Goal: Task Accomplishment & Management: Manage account settings

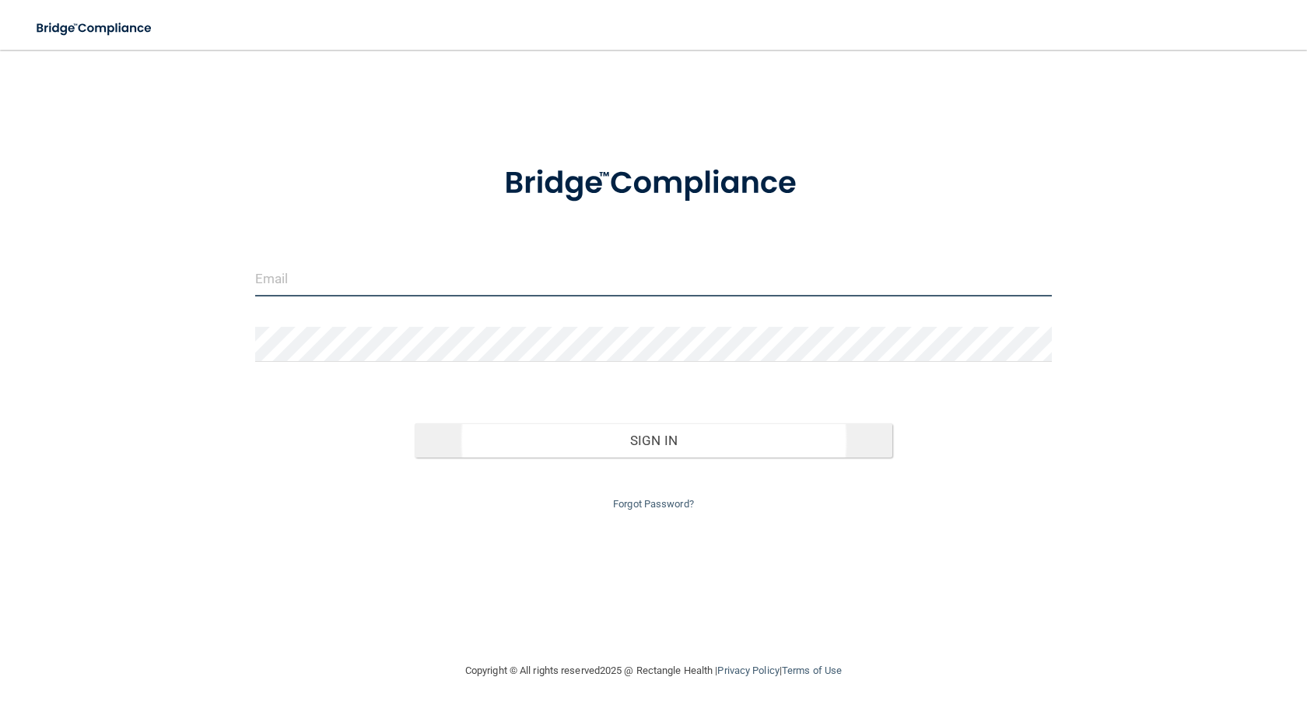
type input "[PERSON_NAME][EMAIL_ADDRESS][PERSON_NAME][DOMAIN_NAME]"
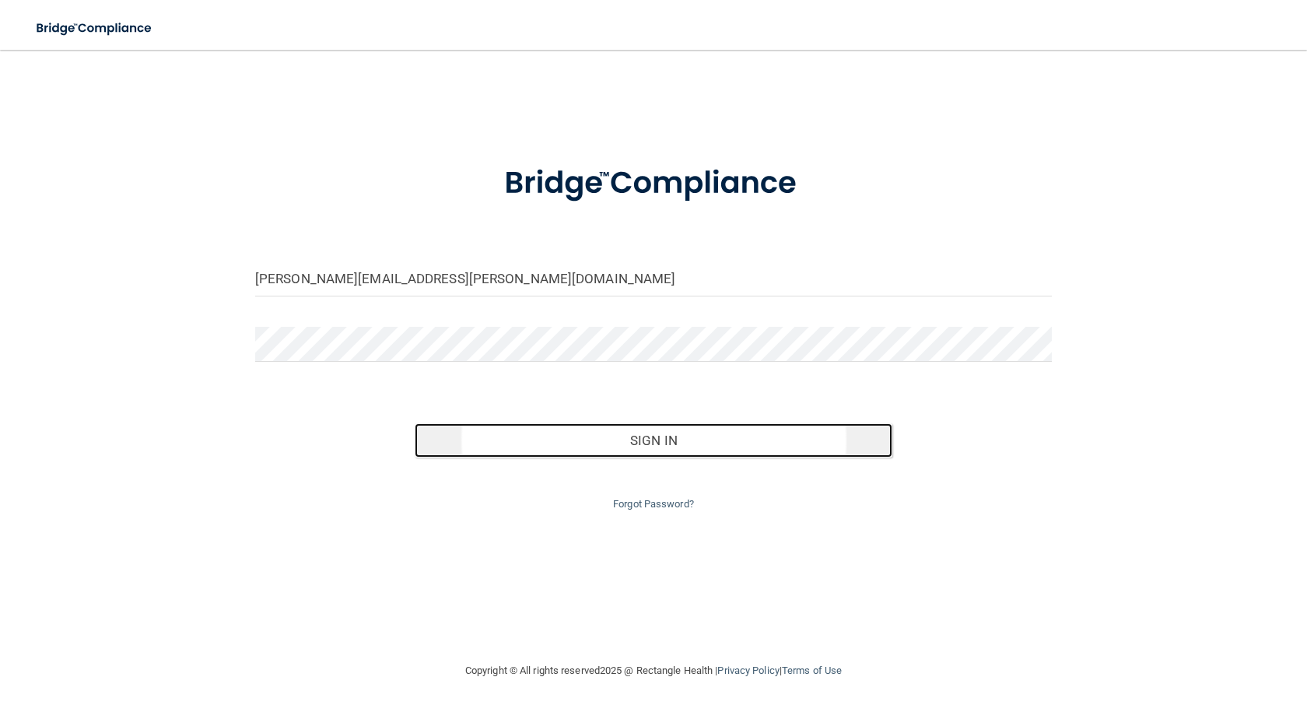
click at [733, 445] on button "Sign In" at bounding box center [654, 440] width 478 height 34
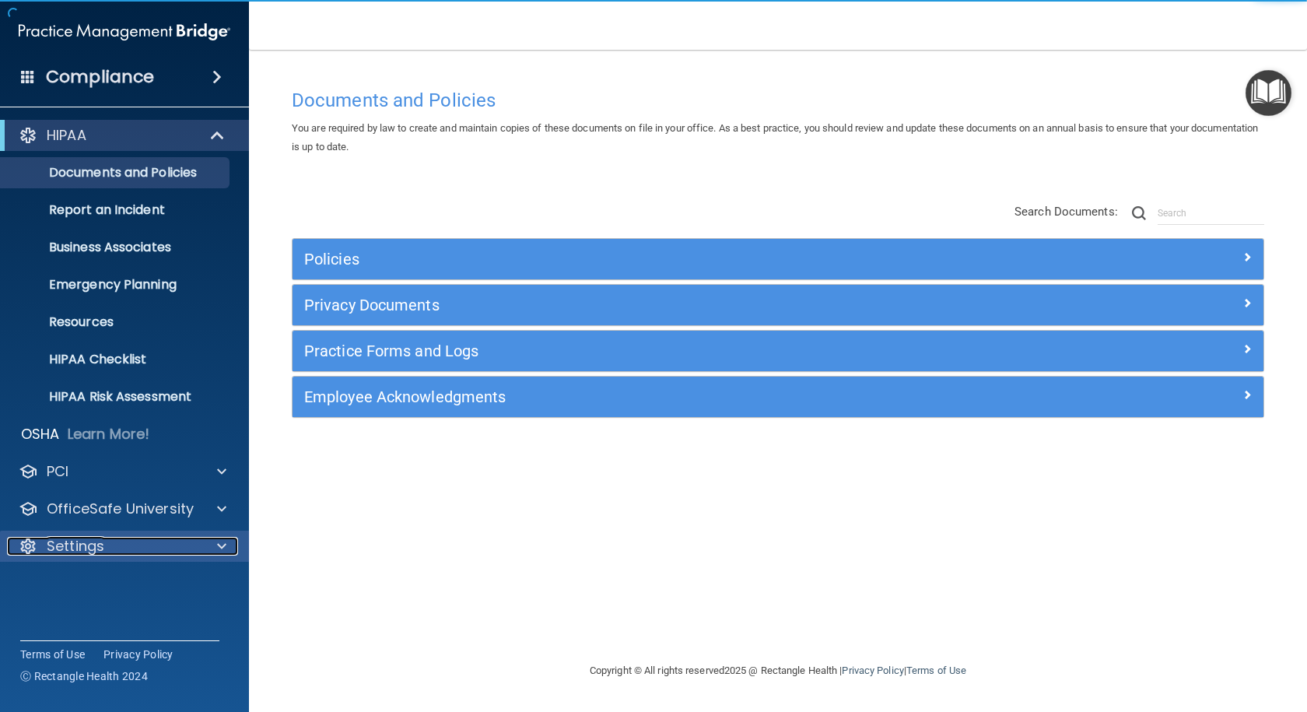
click at [110, 541] on div "Settings" at bounding box center [103, 546] width 193 height 19
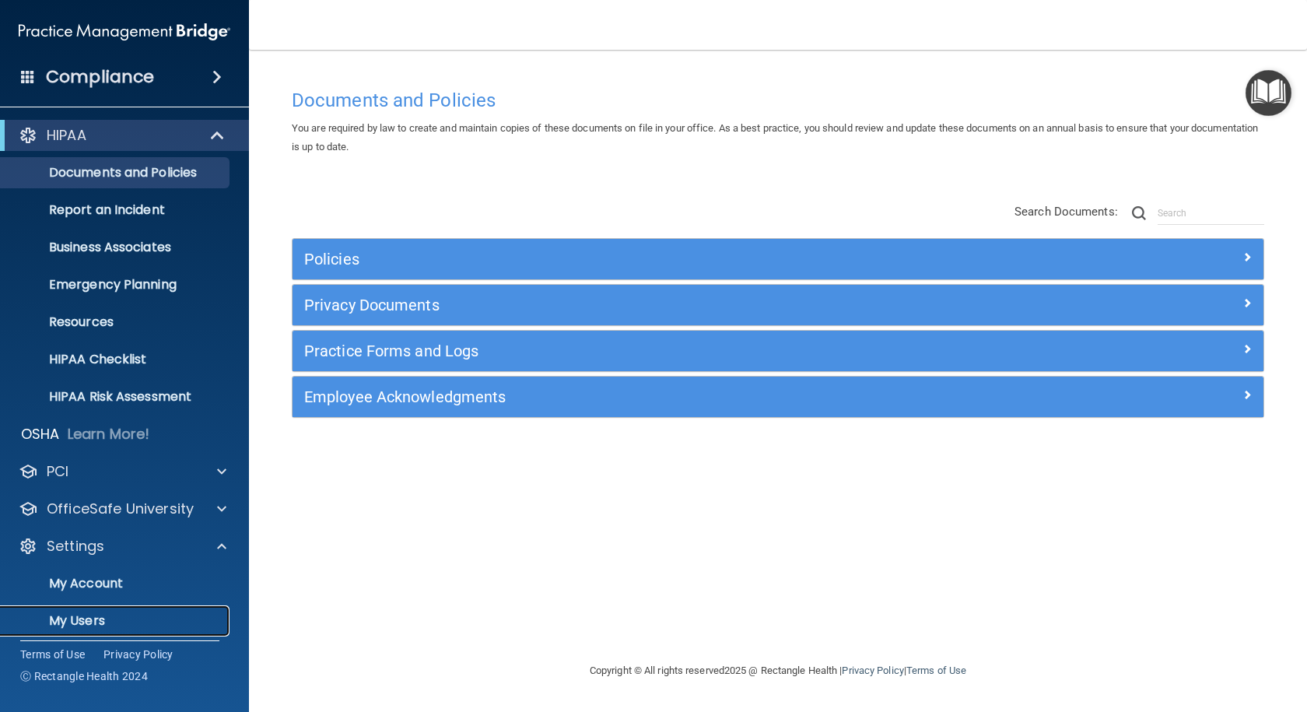
click at [90, 614] on p "My Users" at bounding box center [116, 621] width 212 height 16
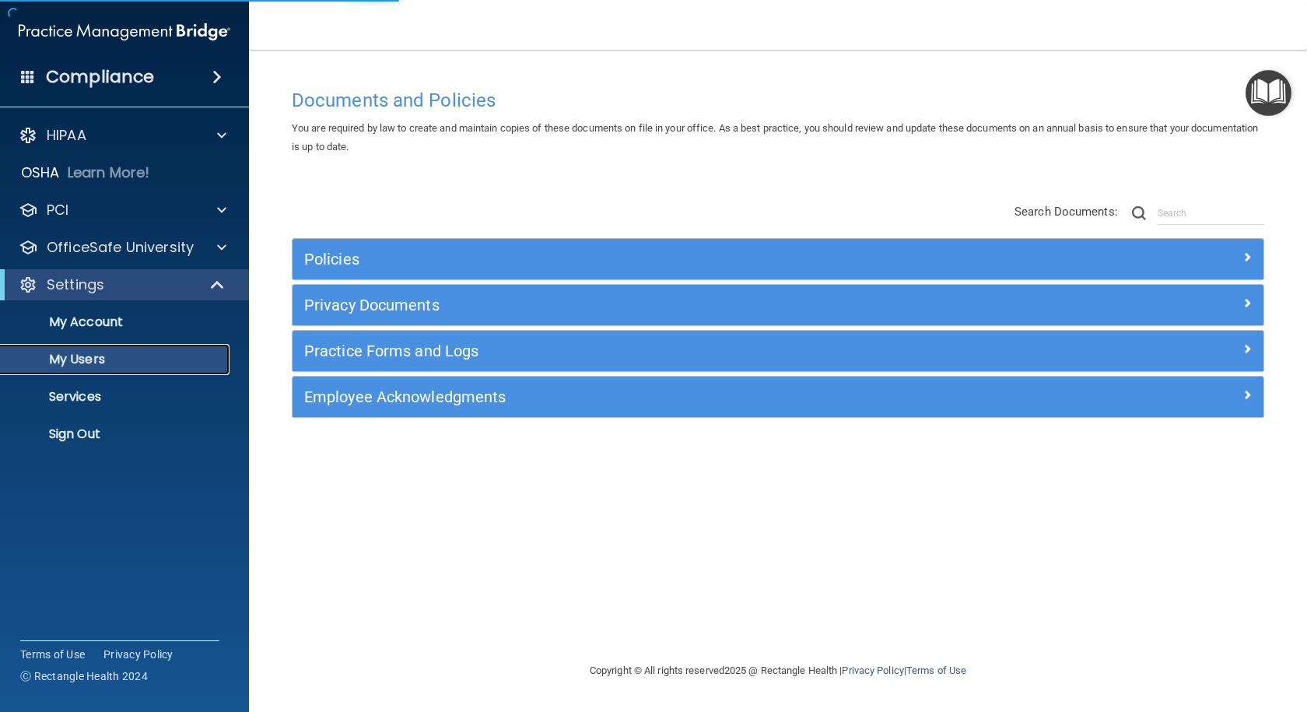
select select "20"
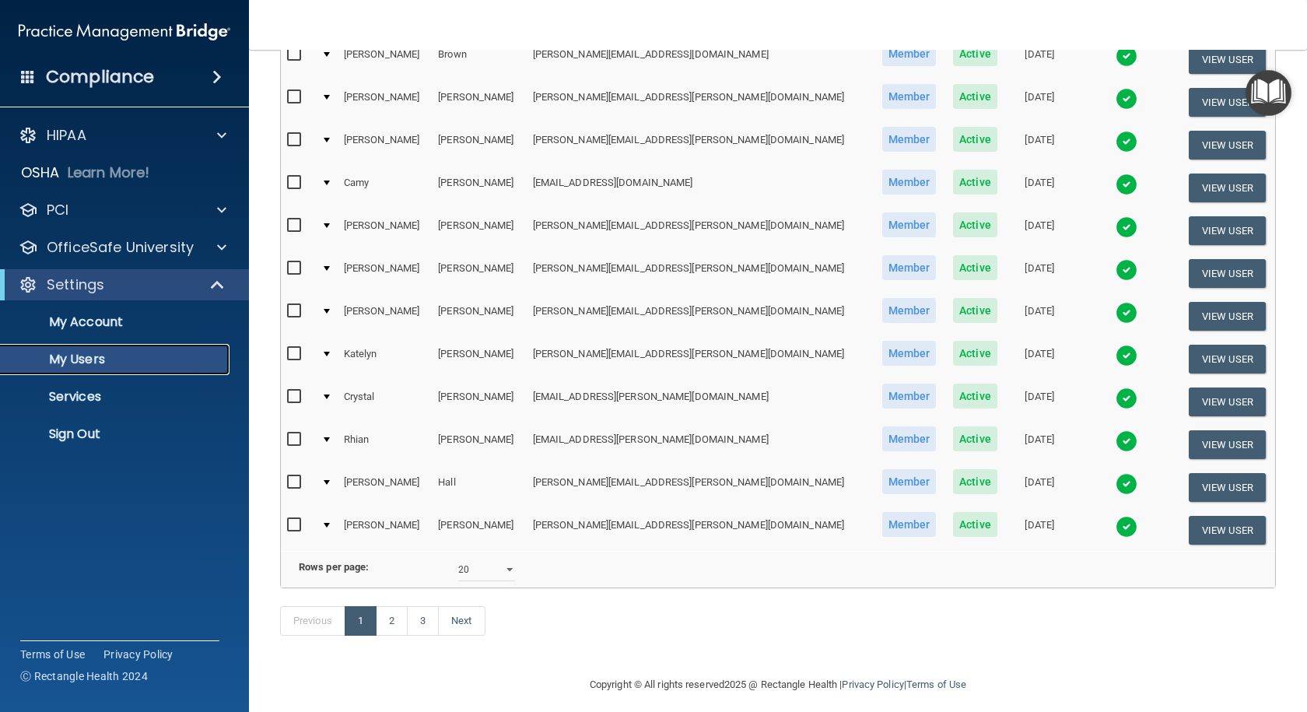
scroll to position [544, 0]
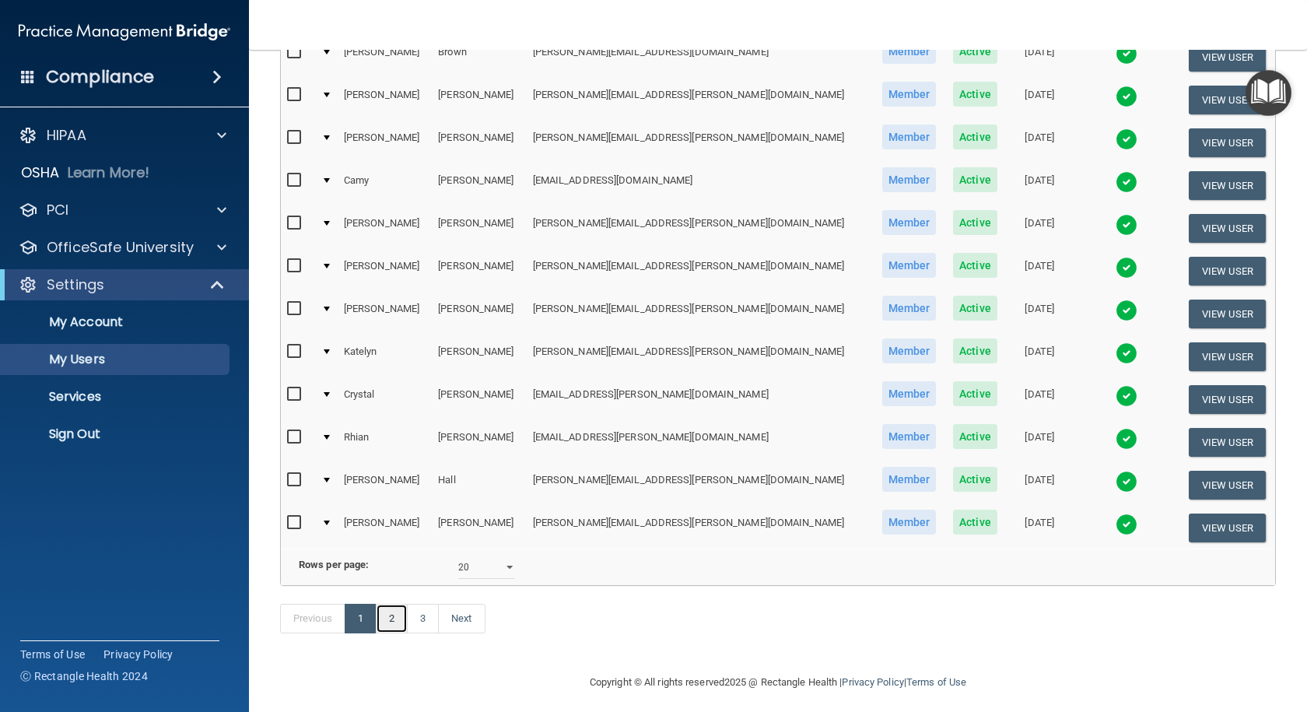
click at [390, 633] on link "2" at bounding box center [392, 619] width 32 height 30
select select "20"
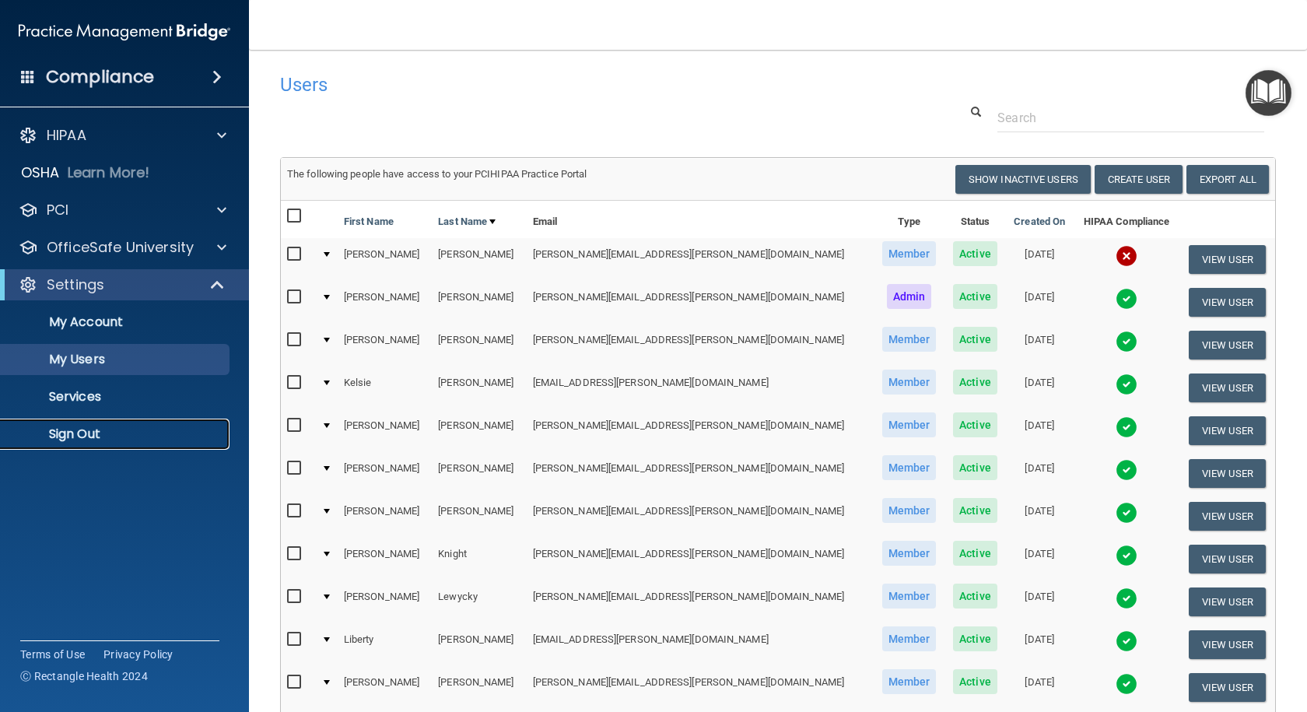
click at [68, 434] on p "Sign Out" at bounding box center [116, 434] width 212 height 16
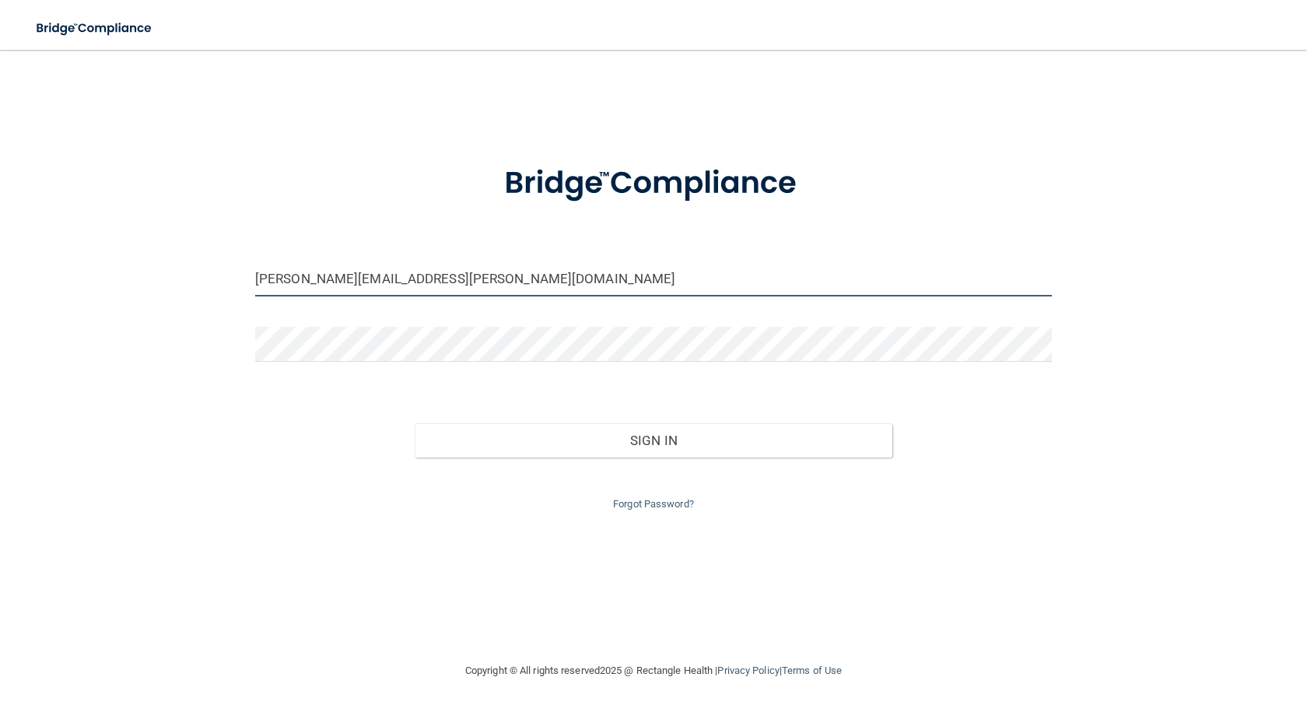
click at [353, 283] on input "[PERSON_NAME][EMAIL_ADDRESS][PERSON_NAME][DOMAIN_NAME]" at bounding box center [653, 278] width 796 height 35
drag, startPoint x: 329, startPoint y: 282, endPoint x: 179, endPoint y: 271, distance: 150.5
click at [188, 278] on div "[PERSON_NAME][EMAIL_ADDRESS][PERSON_NAME][DOMAIN_NAME] Invalid email/password. …" at bounding box center [653, 355] width 1244 height 580
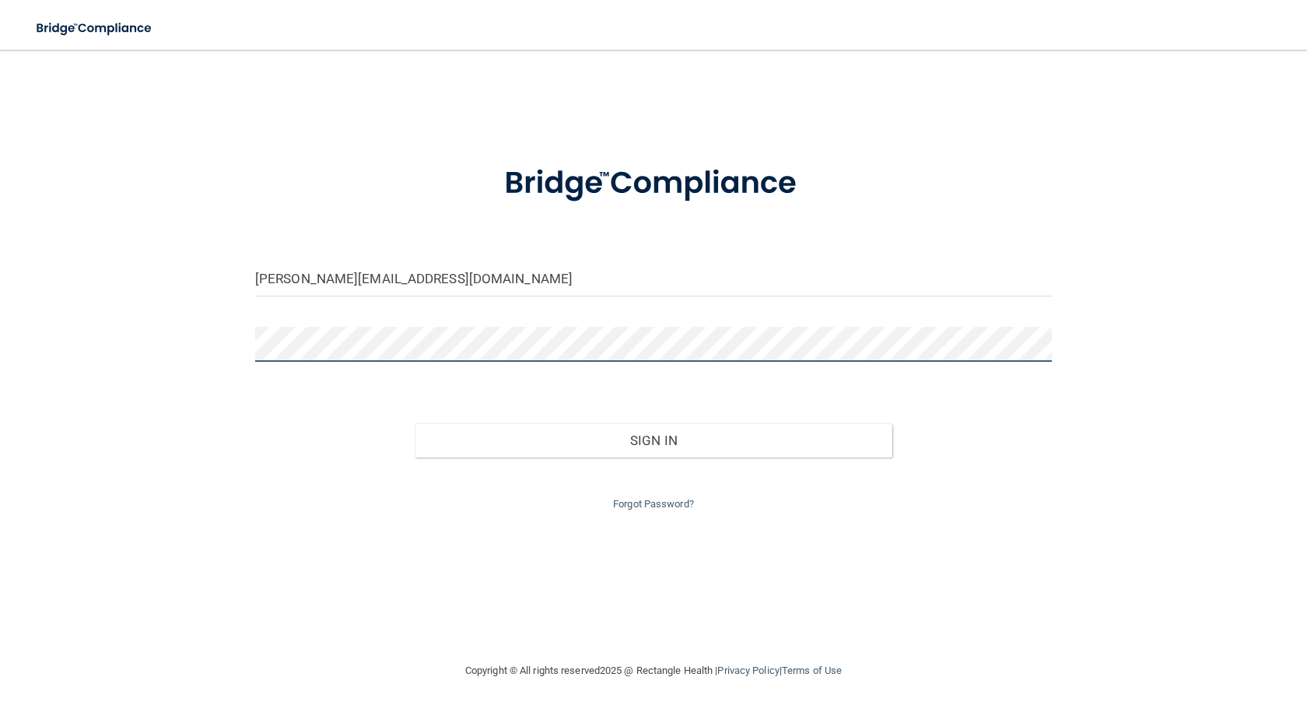
click at [201, 352] on div "[PERSON_NAME][EMAIL_ADDRESS][DOMAIN_NAME] Invalid email/password. You don't hav…" at bounding box center [653, 355] width 1244 height 580
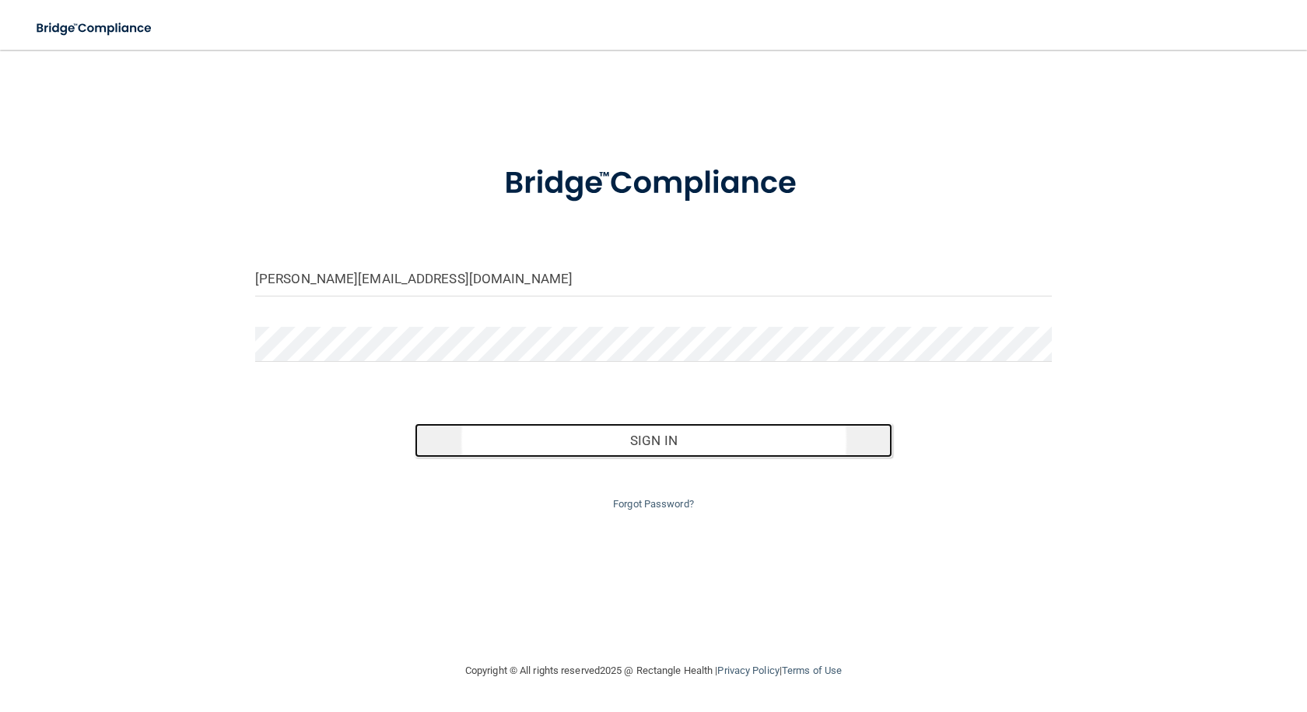
click at [756, 433] on button "Sign In" at bounding box center [654, 440] width 478 height 34
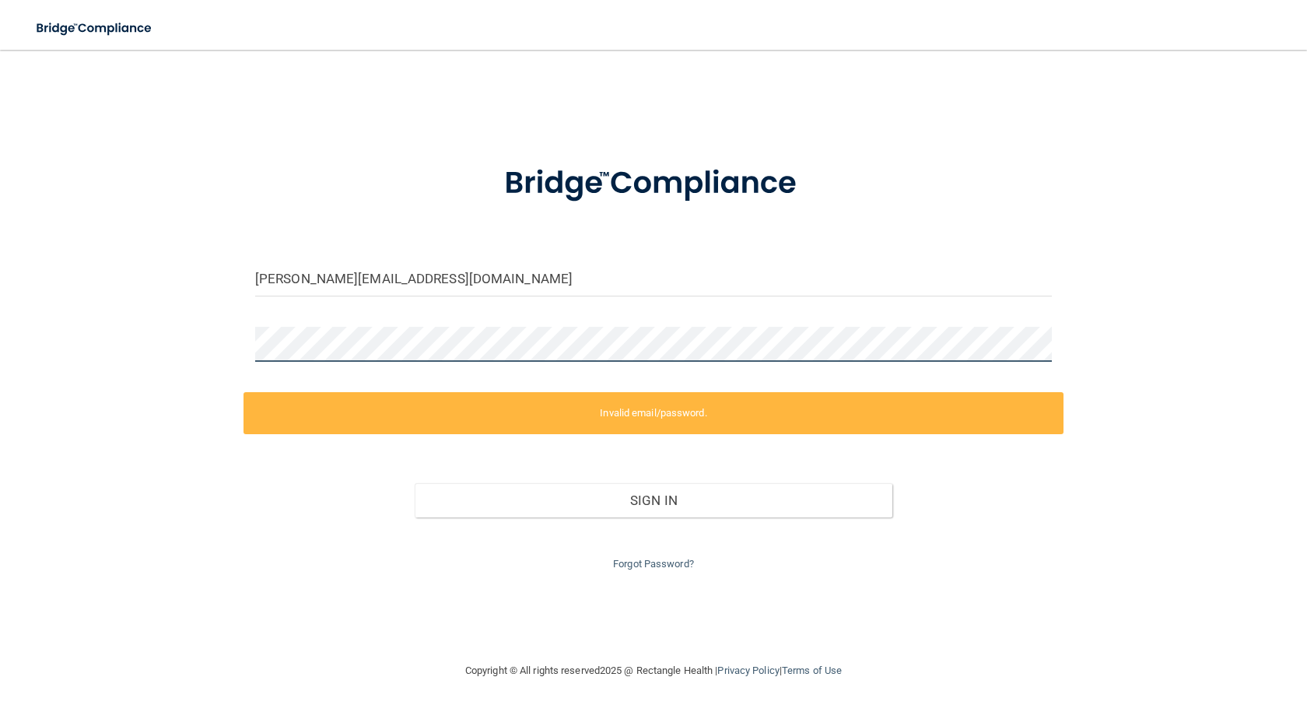
click at [160, 331] on div "[PERSON_NAME][EMAIL_ADDRESS][DOMAIN_NAME] Invalid email/password. You don't hav…" at bounding box center [653, 355] width 1244 height 580
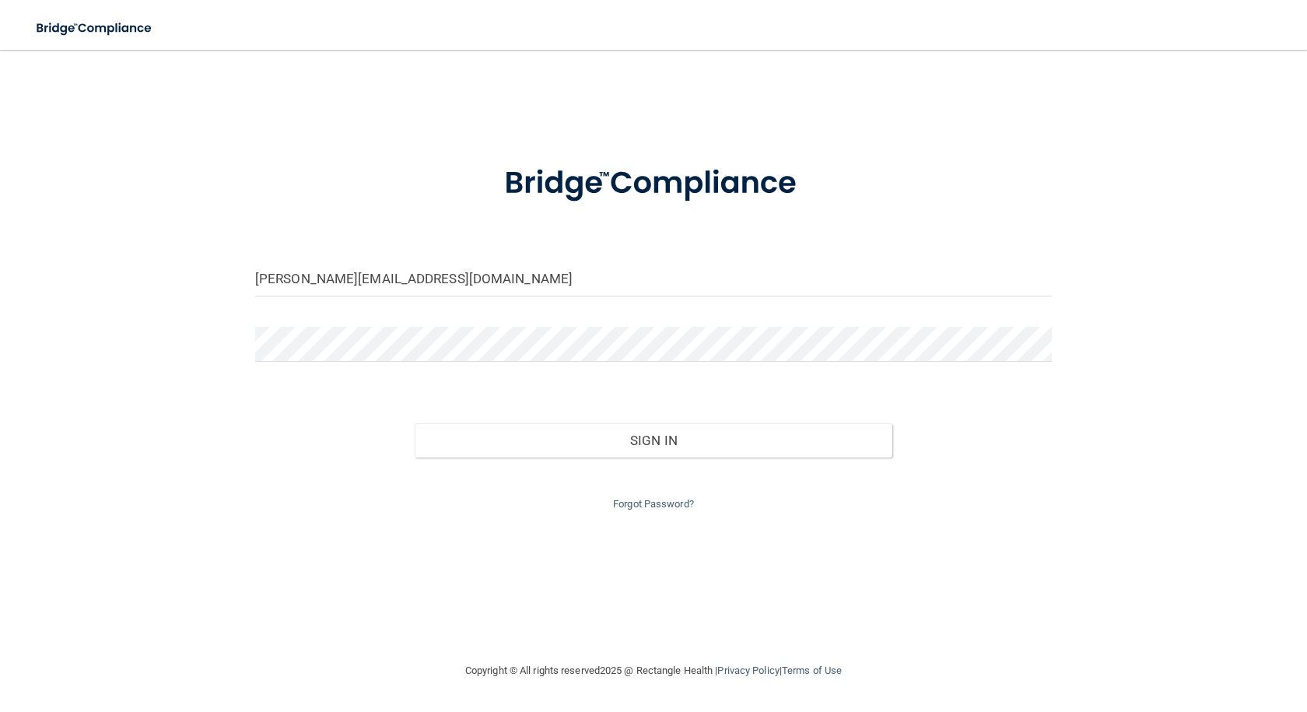
click at [289, 434] on div "Sign In" at bounding box center [653, 424] width 820 height 65
click at [171, 325] on div "[PERSON_NAME][EMAIL_ADDRESS][DOMAIN_NAME] Invalid email/password. You don't hav…" at bounding box center [653, 355] width 1244 height 580
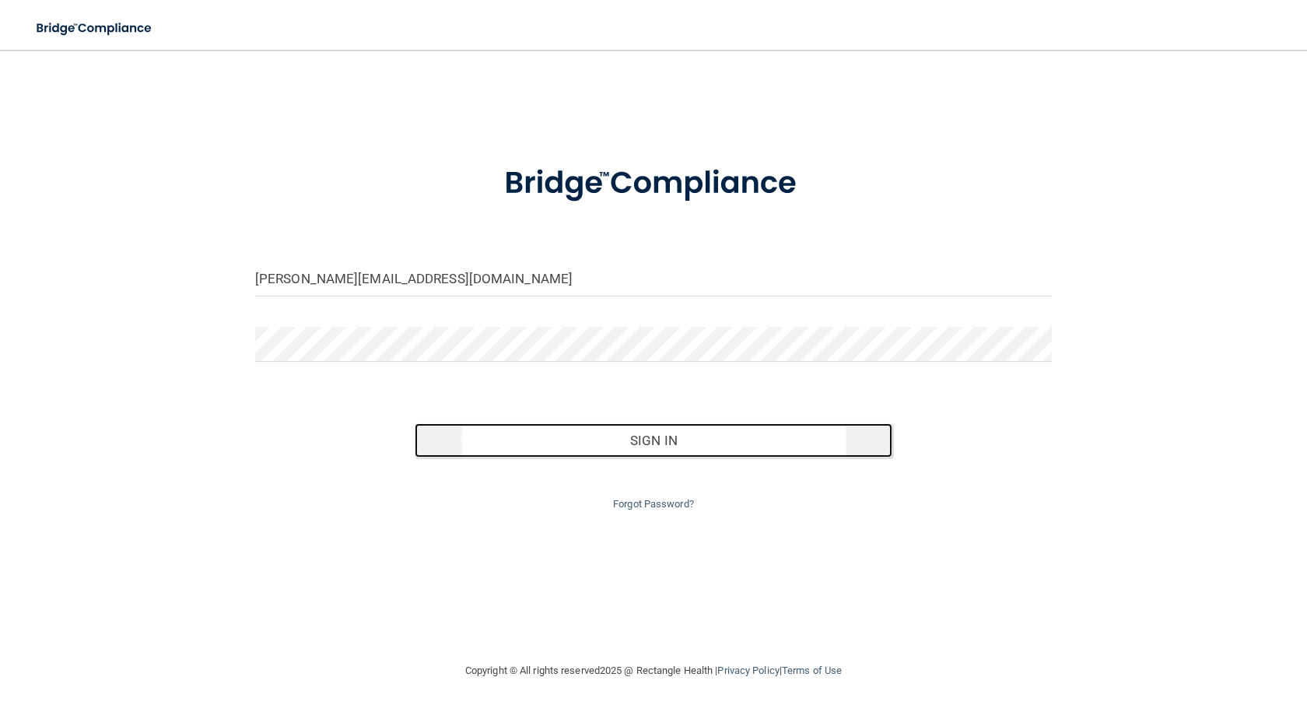
click at [593, 446] on button "Sign In" at bounding box center [654, 440] width 478 height 34
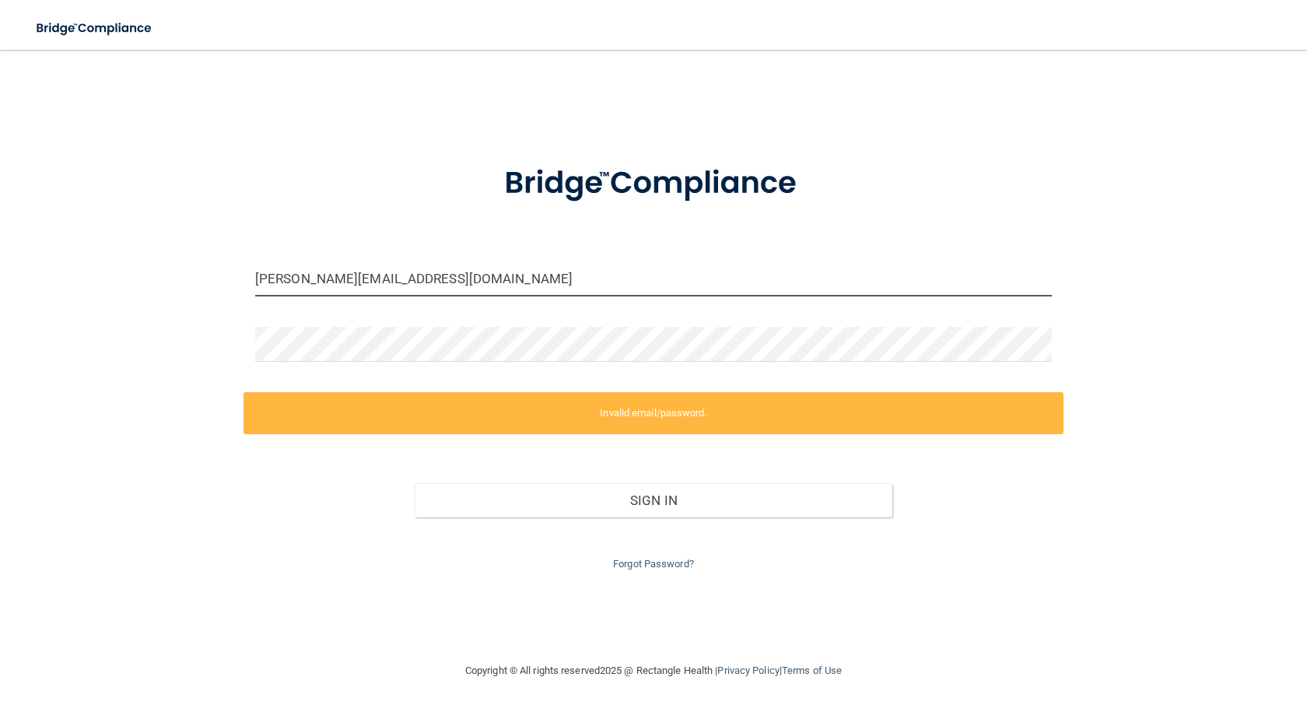
drag, startPoint x: 340, startPoint y: 283, endPoint x: 170, endPoint y: 264, distance: 171.4
click at [170, 264] on div "[PERSON_NAME][EMAIL_ADDRESS][DOMAIN_NAME] Invalid email/password. You don't hav…" at bounding box center [653, 355] width 1244 height 580
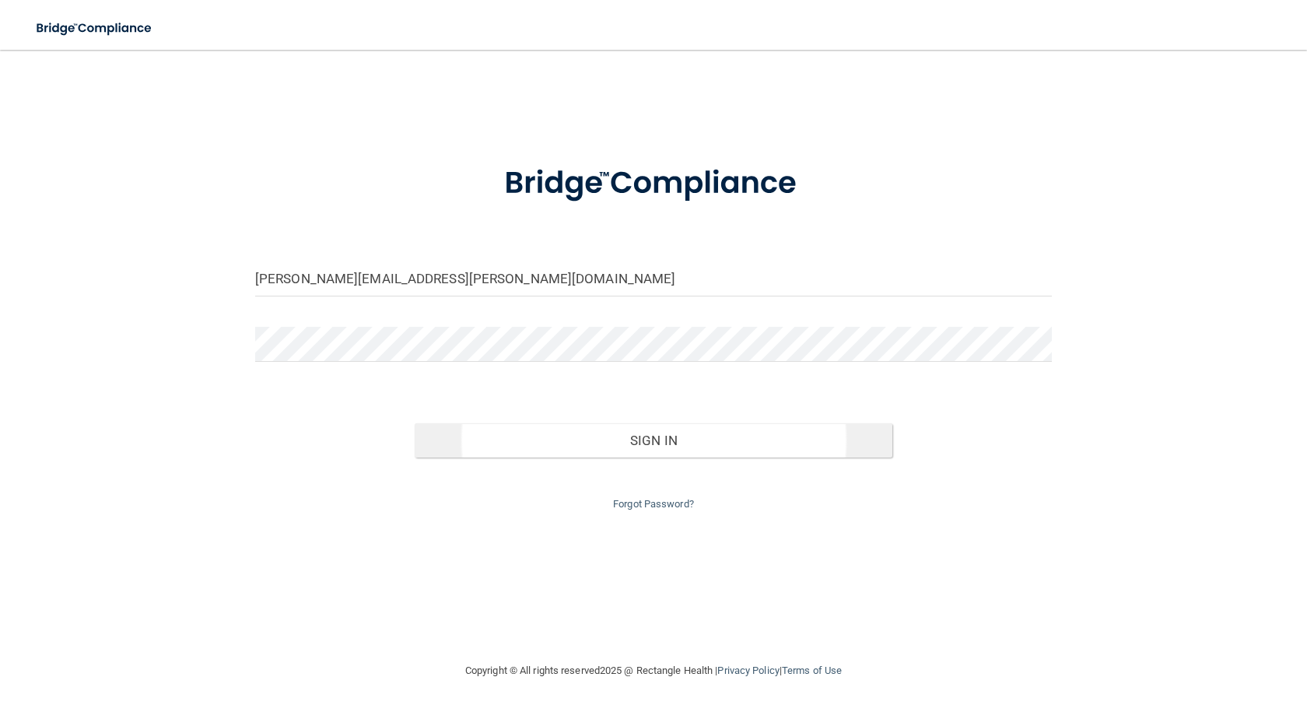
type input "[PERSON_NAME][EMAIL_ADDRESS][PERSON_NAME][DOMAIN_NAME]"
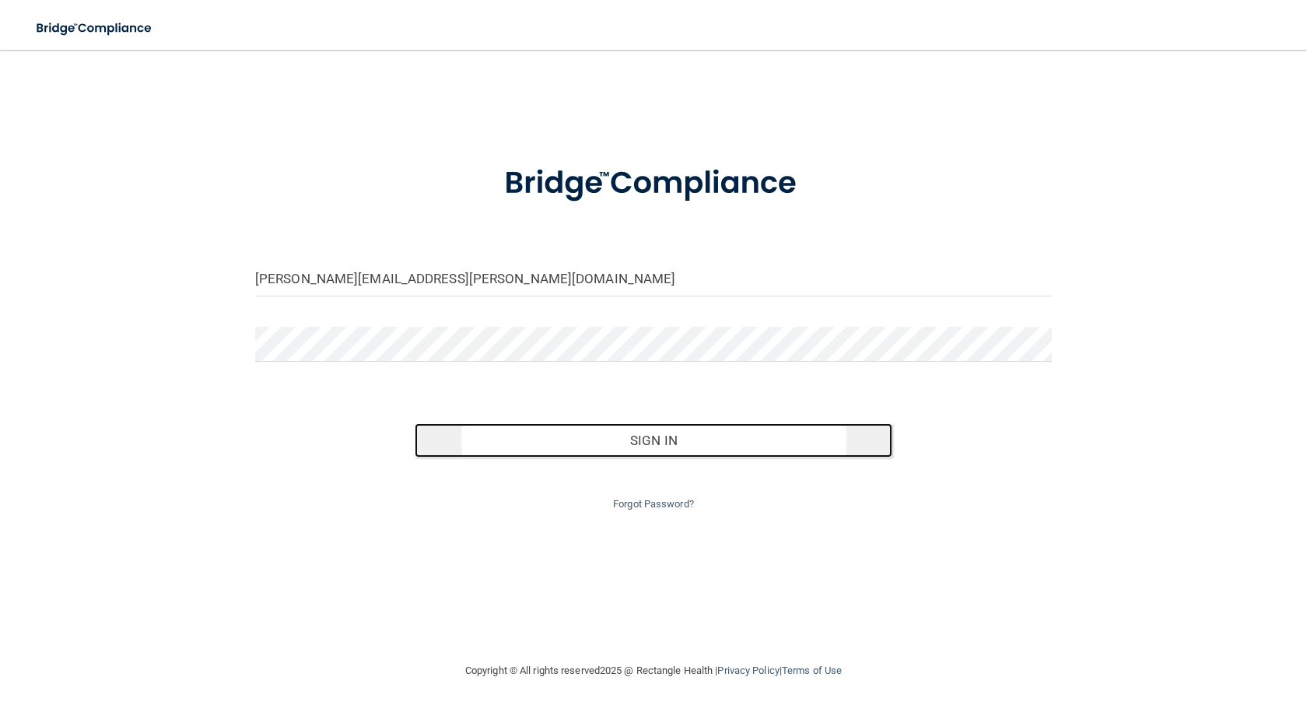
click at [637, 433] on button "Sign In" at bounding box center [654, 440] width 478 height 34
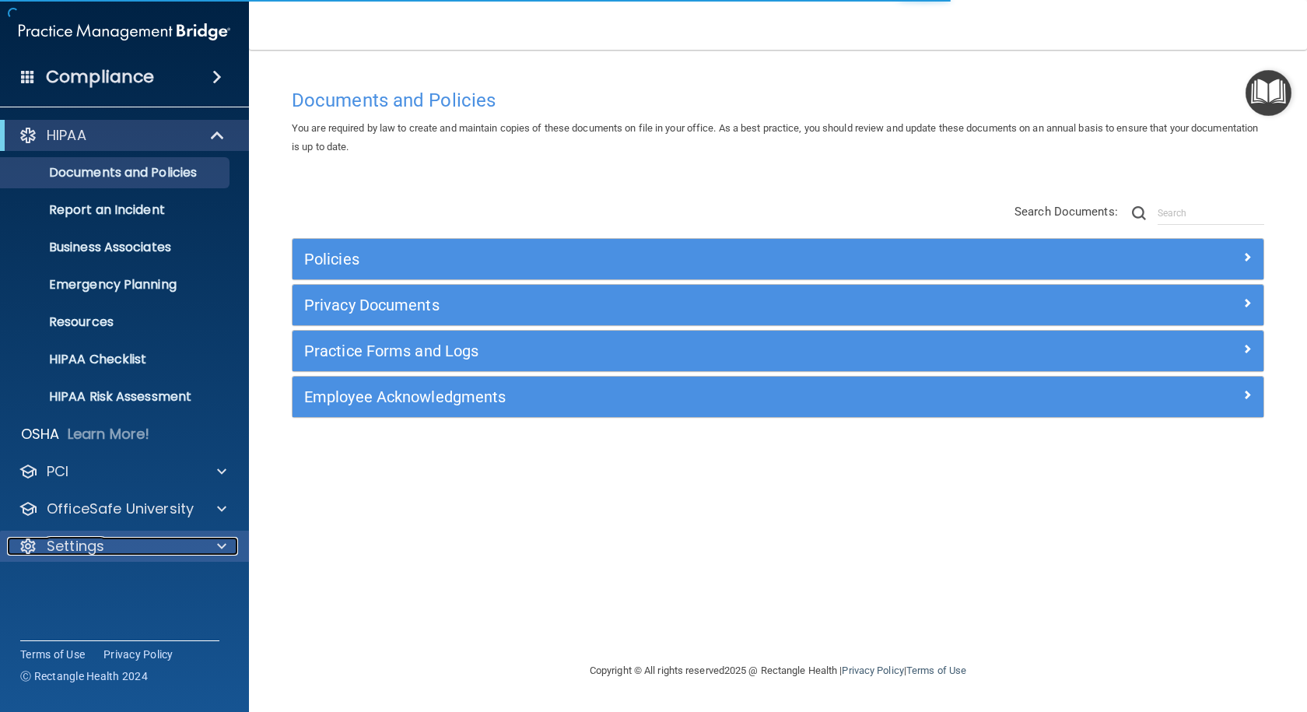
click at [79, 544] on p "Settings" at bounding box center [76, 546] width 58 height 19
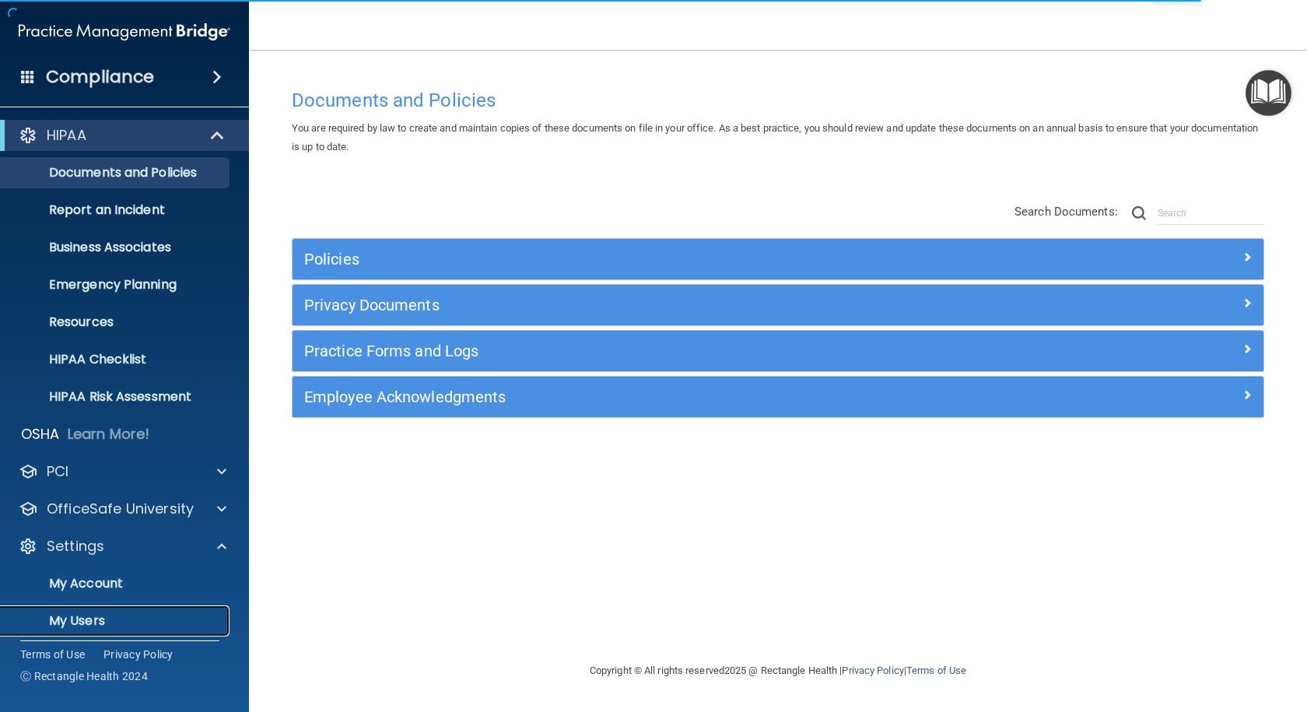
click at [120, 611] on link "My Users" at bounding box center [106, 620] width 245 height 31
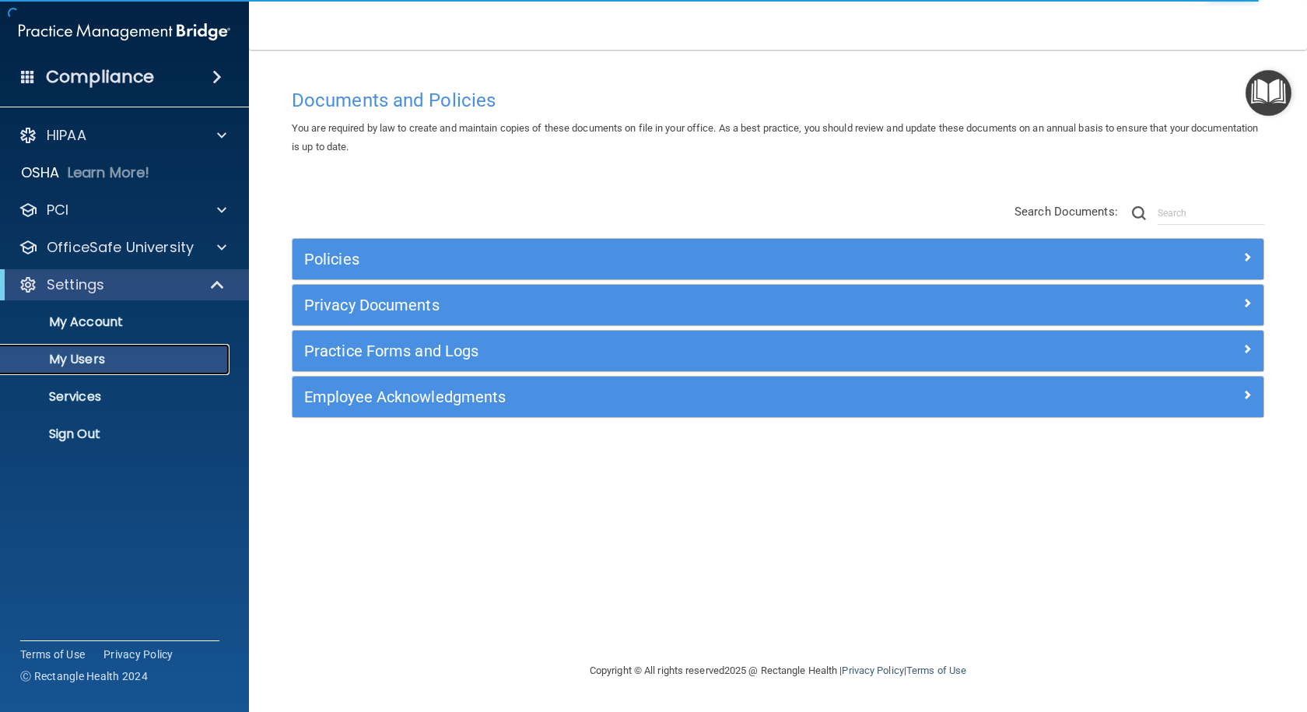
select select "20"
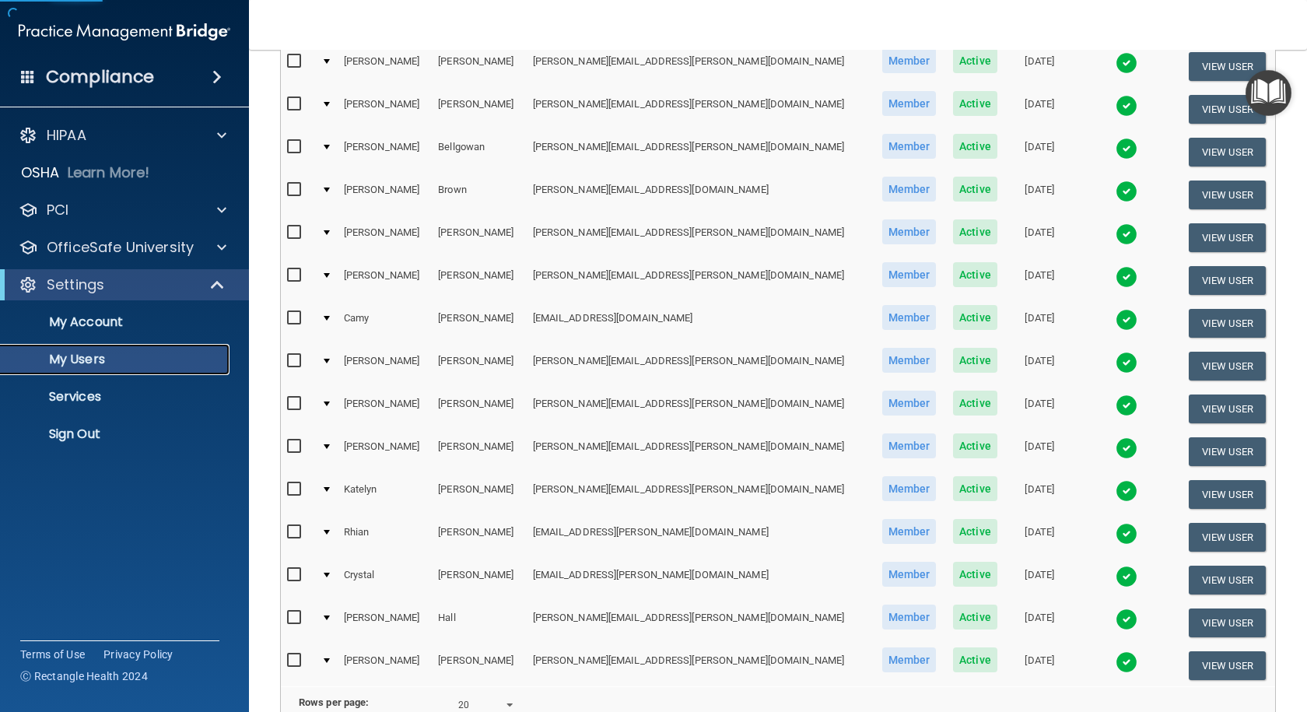
scroll to position [576, 0]
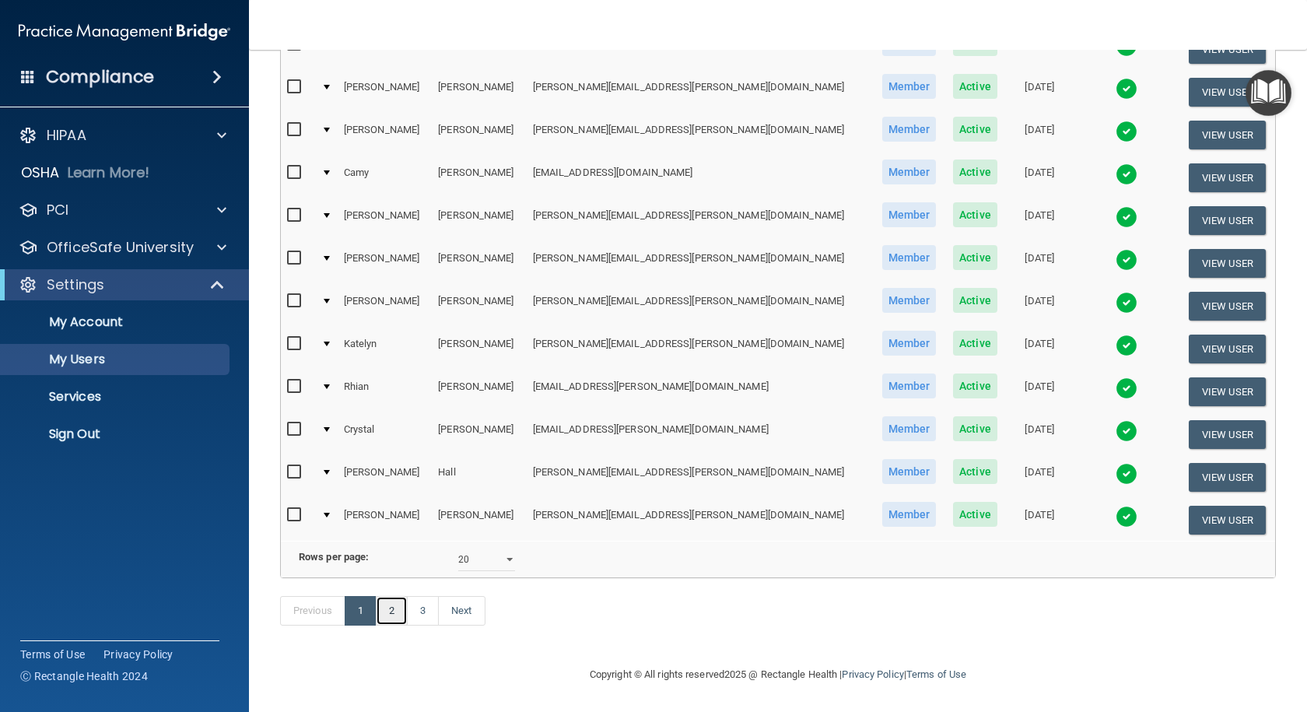
click at [391, 604] on link "2" at bounding box center [392, 611] width 32 height 30
select select "20"
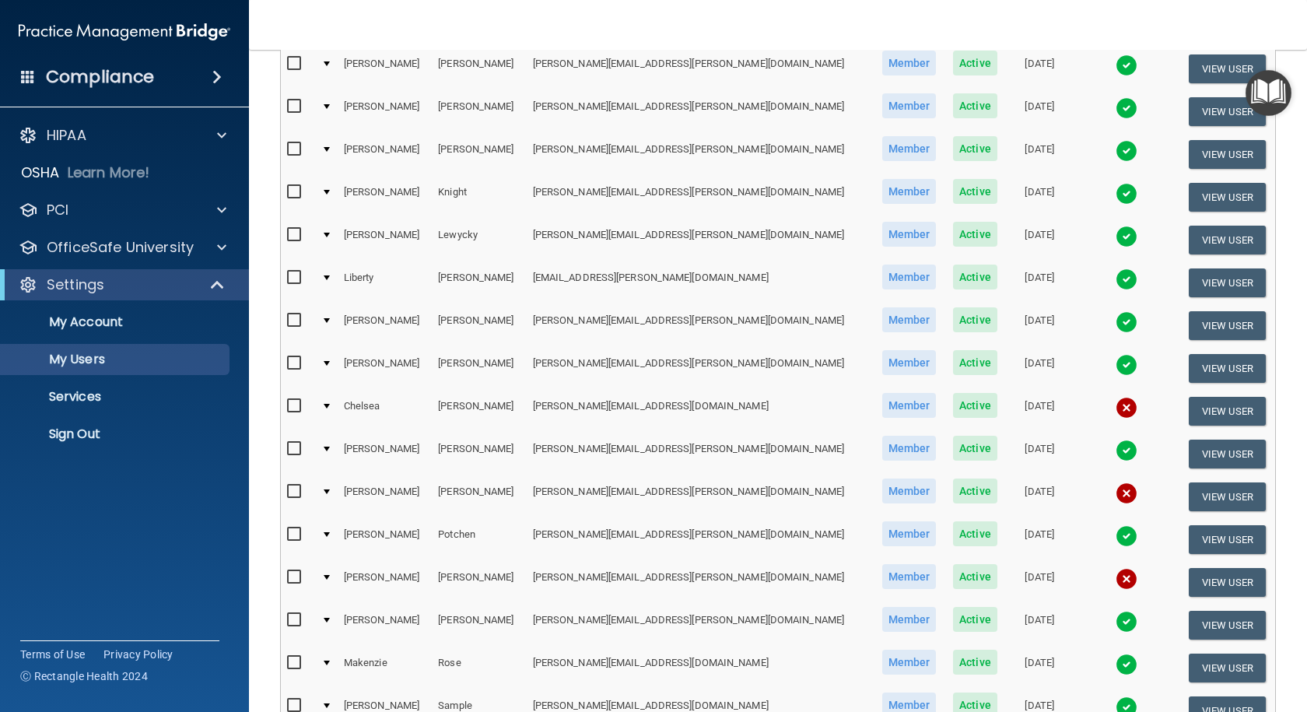
scroll to position [467, 0]
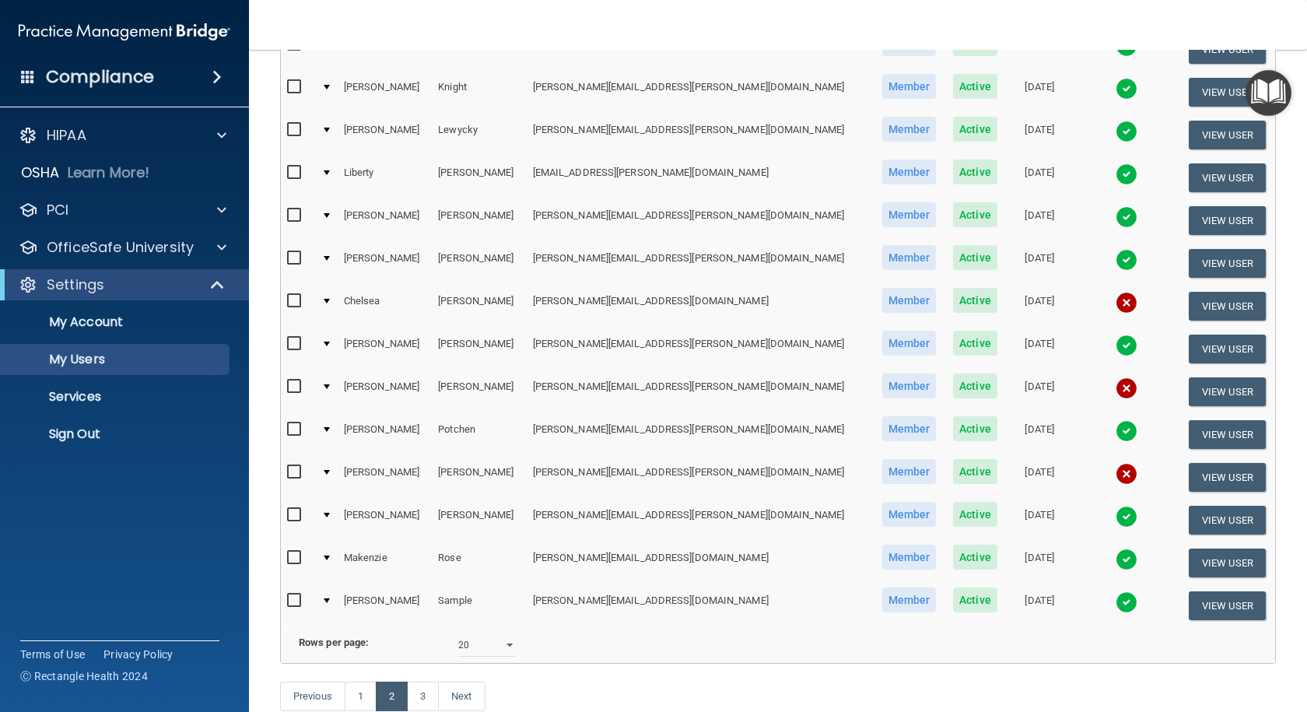
drag, startPoint x: 291, startPoint y: 299, endPoint x: 406, endPoint y: 310, distance: 115.6
click at [294, 299] on input "checkbox" at bounding box center [296, 301] width 18 height 12
checkbox input "true"
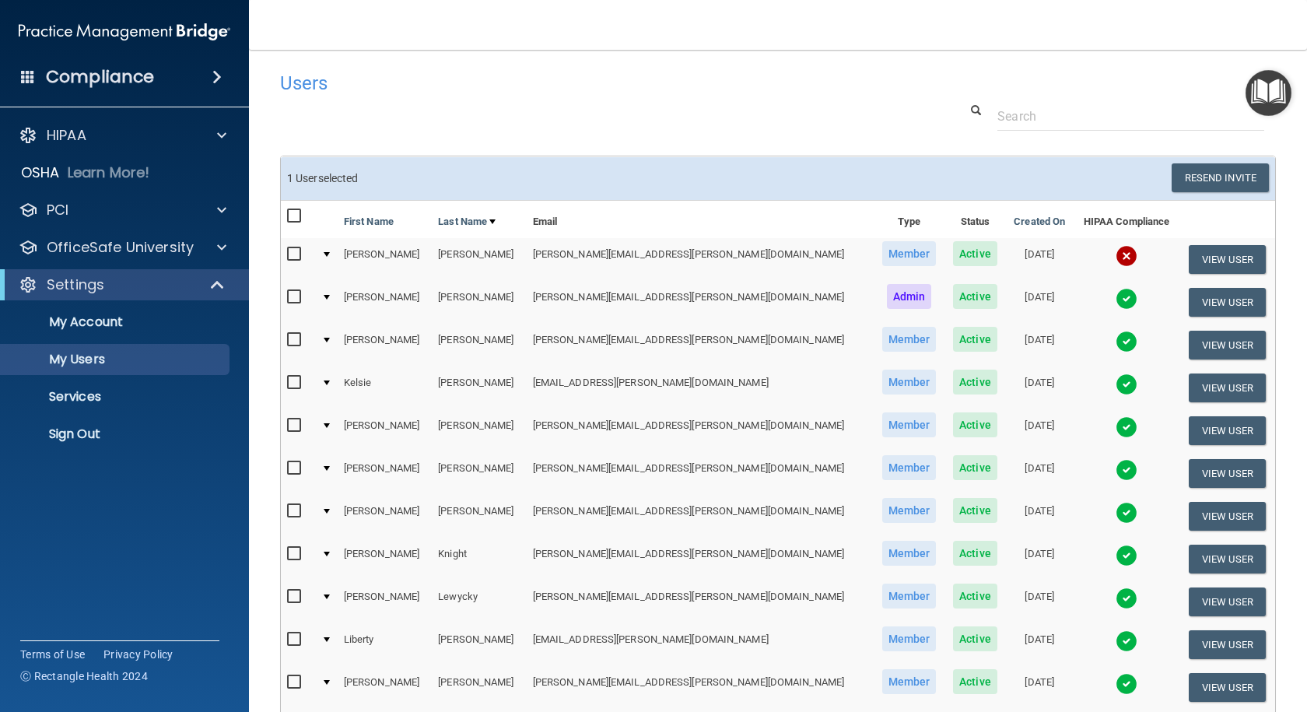
scroll to position [0, 0]
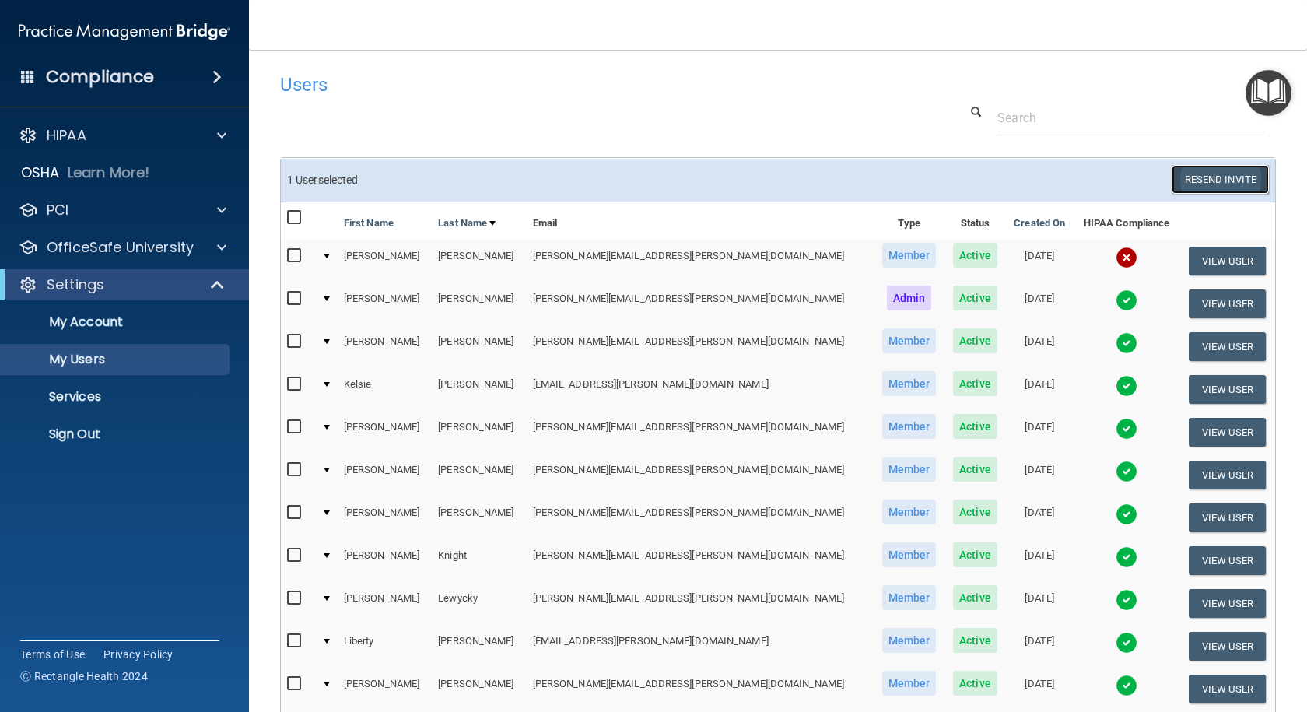
click at [1188, 177] on button "Resend Invite" at bounding box center [1219, 179] width 97 height 29
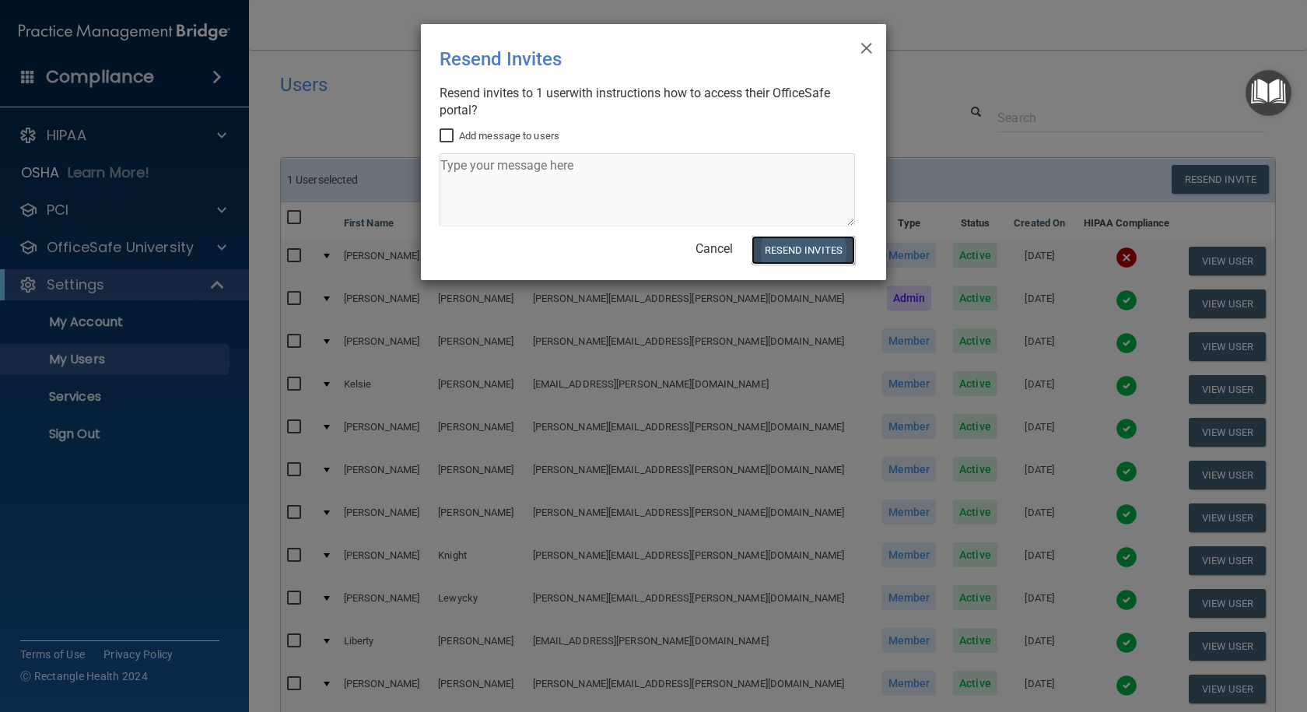
click at [784, 244] on button "Resend Invites" at bounding box center [802, 250] width 103 height 29
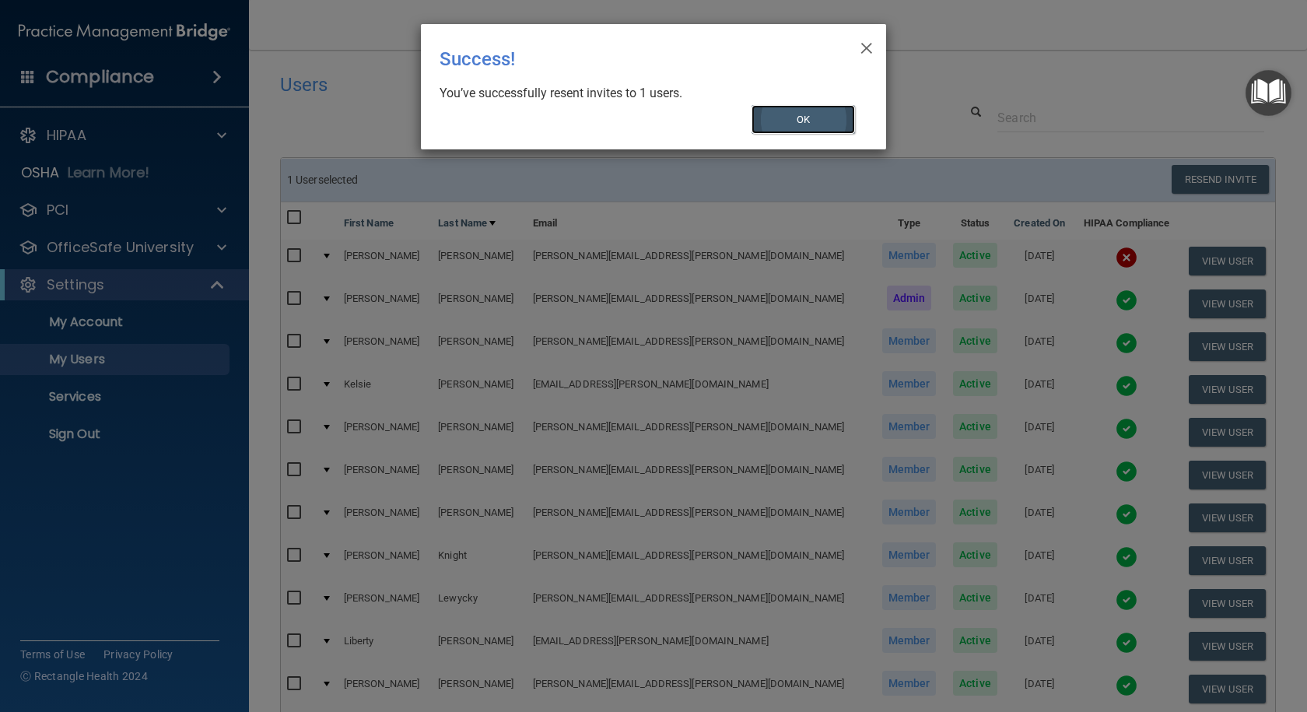
click at [803, 122] on button "OK" at bounding box center [803, 119] width 104 height 29
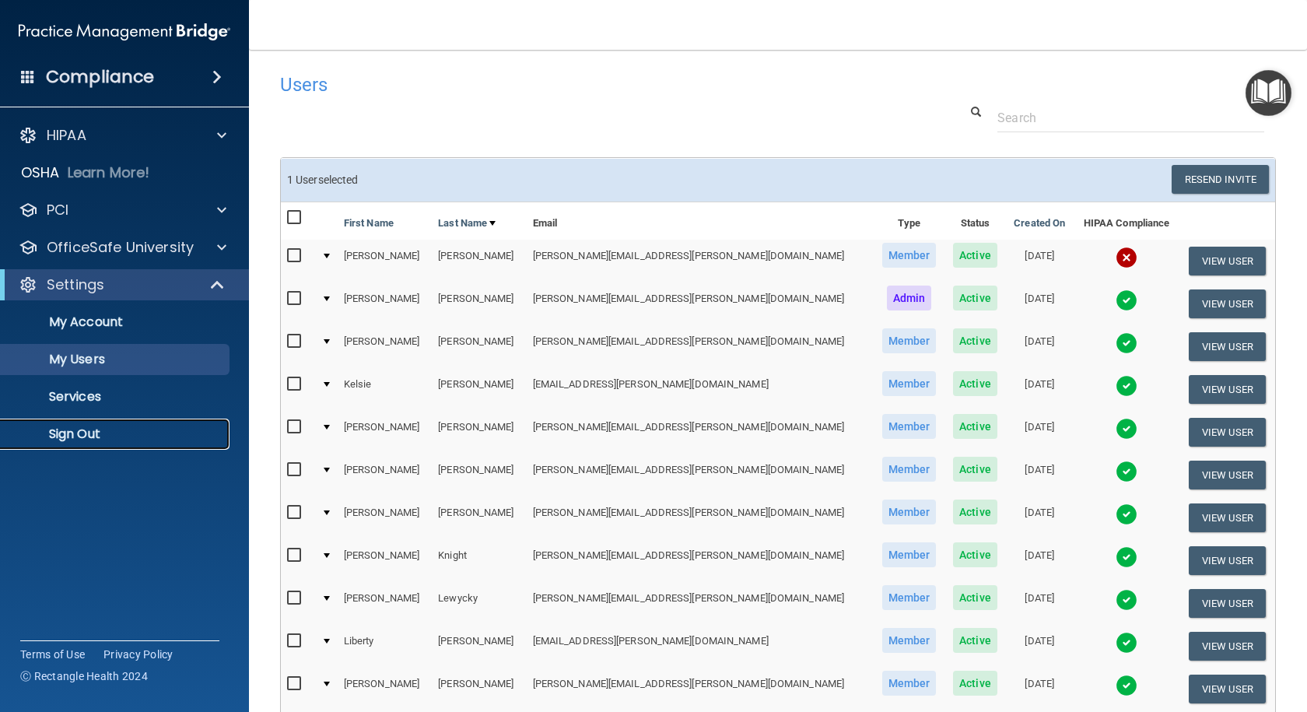
click at [102, 439] on p "Sign Out" at bounding box center [116, 434] width 212 height 16
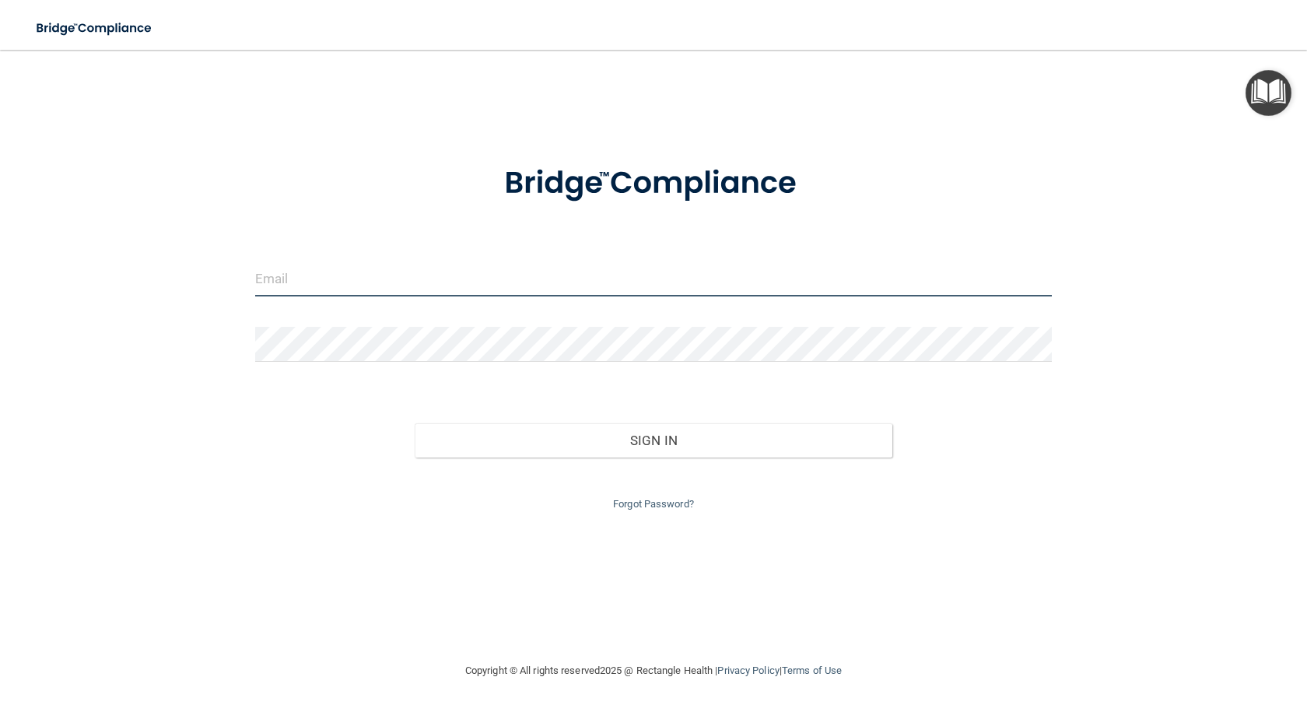
type input "[PERSON_NAME][EMAIL_ADDRESS][PERSON_NAME][DOMAIN_NAME]"
